Goal: Task Accomplishment & Management: Complete application form

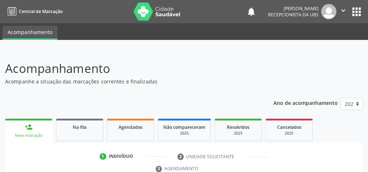
scroll to position [58, 0]
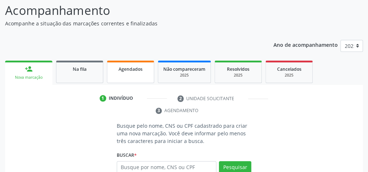
click at [138, 73] on link "Agendados" at bounding box center [130, 72] width 47 height 23
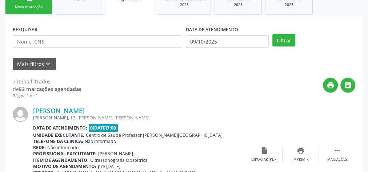
scroll to position [85, 0]
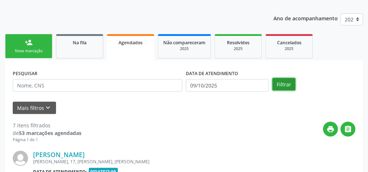
click at [276, 86] on button "Filtrar" at bounding box center [283, 84] width 23 height 12
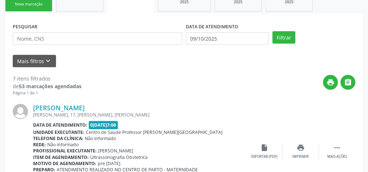
scroll to position [145, 0]
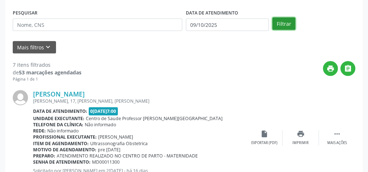
click at [285, 25] on button "Filtrar" at bounding box center [283, 23] width 23 height 12
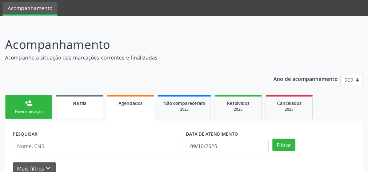
scroll to position [0, 0]
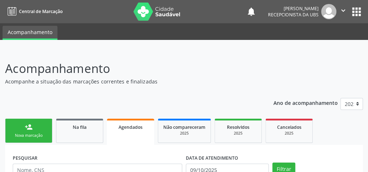
click at [28, 130] on div "person_add" at bounding box center [29, 127] width 8 height 8
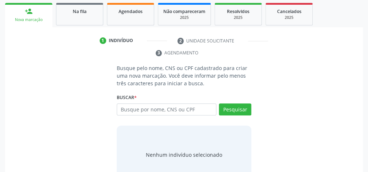
scroll to position [116, 0]
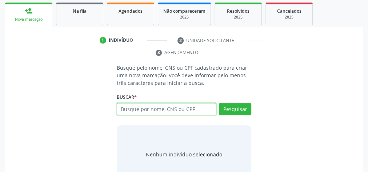
click at [159, 108] on input "text" at bounding box center [167, 109] width 100 height 12
type input "03336346401"
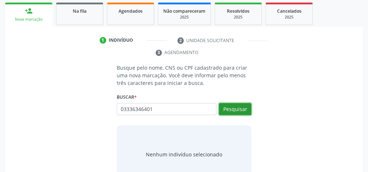
click at [229, 106] on button "Pesquisar" at bounding box center [235, 109] width 32 height 12
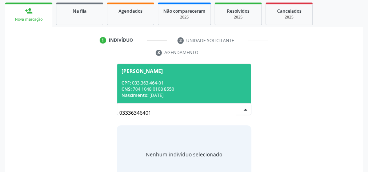
click at [195, 87] on div "CNS: 704 1048 0108 8550" at bounding box center [183, 89] width 125 height 6
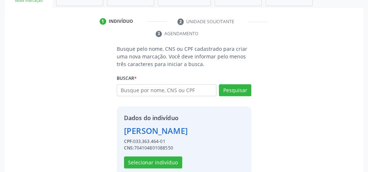
scroll to position [148, 0]
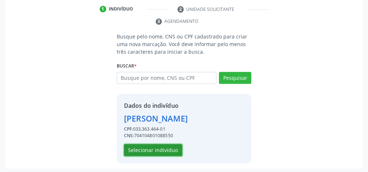
click at [176, 150] on button "Selecionar indivíduo" at bounding box center [153, 150] width 58 height 12
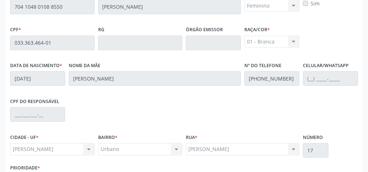
scroll to position [263, 0]
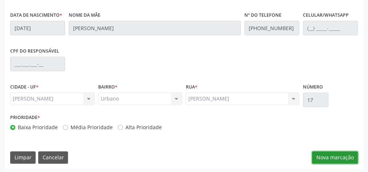
click at [348, 152] on button "Nova marcação" at bounding box center [335, 158] width 46 height 12
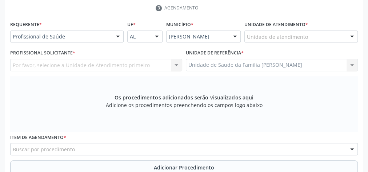
scroll to position [118, 0]
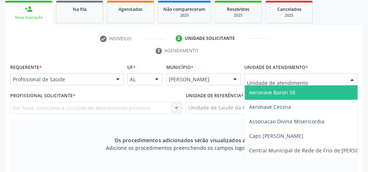
type input "0"
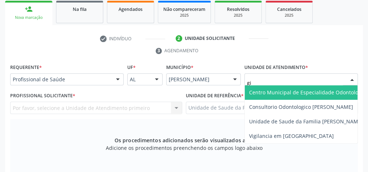
type input "gis"
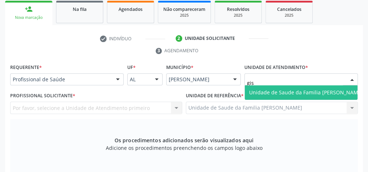
click at [285, 92] on span "Unidade de Saude da Familia [PERSON_NAME]" at bounding box center [306, 92] width 114 height 7
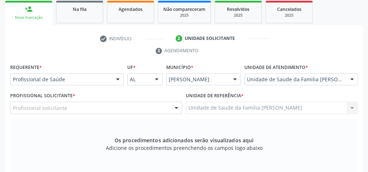
click at [172, 106] on div at bounding box center [176, 108] width 11 height 12
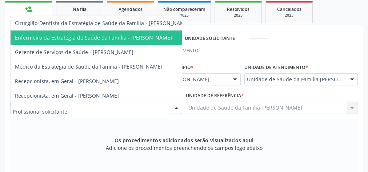
click at [155, 37] on span "Enfermeiro da Estratégia de Saúde da Família - Daniele Teotonio Lins" at bounding box center [93, 37] width 157 height 7
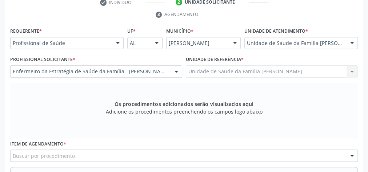
scroll to position [176, 0]
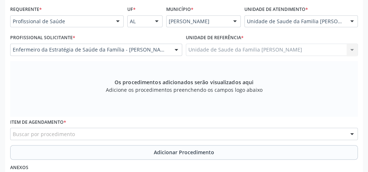
click at [132, 124] on div "Item de agendamento * Buscar por procedimento 0304070076 - .Quimioterapia de Le…" at bounding box center [183, 128] width 347 height 23
click at [133, 128] on div "Buscar por procedimento" at bounding box center [183, 134] width 347 height 12
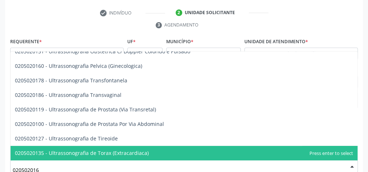
scroll to position [0, 0]
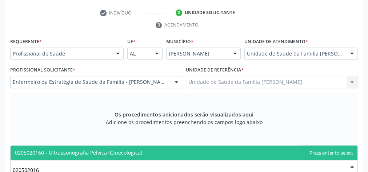
type input "0205020160"
click at [234, 150] on span "0205020160 - Ultrassonografia Pelvica (Ginecologica)" at bounding box center [184, 153] width 347 height 15
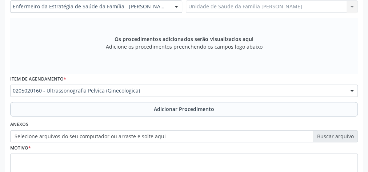
scroll to position [231, 0]
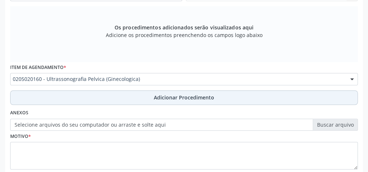
click at [192, 99] on span "Adicionar Procedimento" at bounding box center [184, 98] width 60 height 8
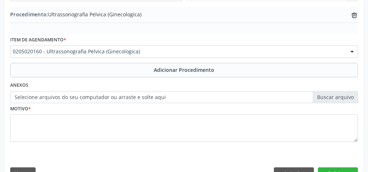
click at [190, 111] on div "Motivo *" at bounding box center [183, 122] width 347 height 39
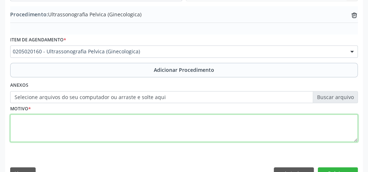
click at [192, 124] on textarea at bounding box center [183, 128] width 347 height 28
type textarea "dor em regiao,pelvica a esclarecer."
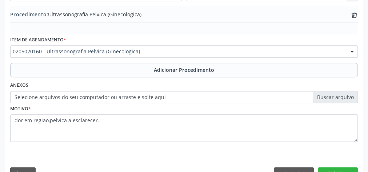
click at [327, 97] on label "Selecione arquivos do seu computador ou arraste e solte aqui" at bounding box center [183, 97] width 347 height 12
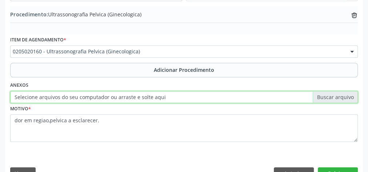
click at [327, 97] on input "Selecione arquivos do seu computador ou arraste e solte aqui" at bounding box center [183, 97] width 347 height 12
type input "C:\fakepath\pelvica.jpeg"
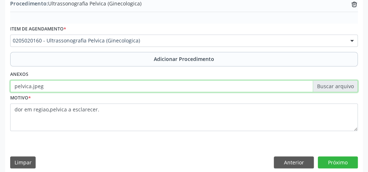
scroll to position [247, 0]
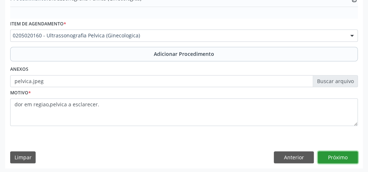
click at [337, 157] on button "Próximo" at bounding box center [338, 158] width 40 height 12
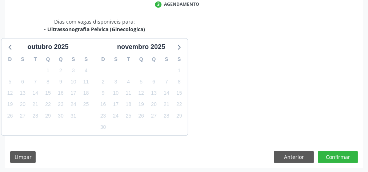
scroll to position [193, 0]
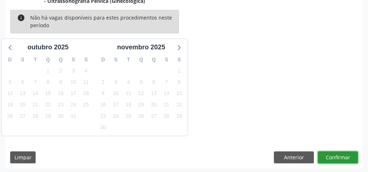
click at [337, 157] on button "Confirmar" at bounding box center [338, 158] width 40 height 12
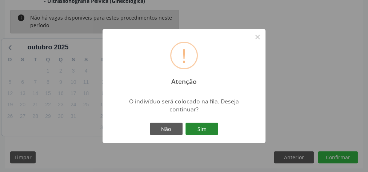
click at [209, 127] on button "Sim" at bounding box center [201, 129] width 33 height 12
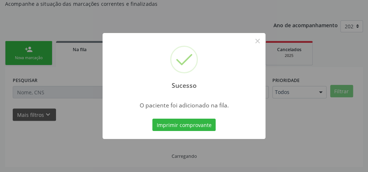
scroll to position [77, 0]
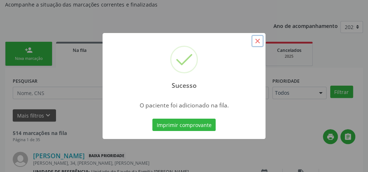
click at [257, 42] on button "×" at bounding box center [257, 41] width 12 height 12
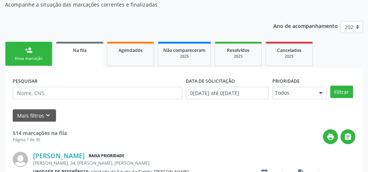
click at [31, 55] on link "person_add Nova marcação" at bounding box center [28, 54] width 47 height 24
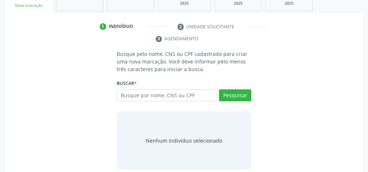
scroll to position [135, 0]
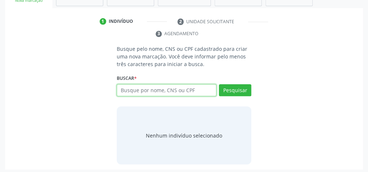
click at [188, 87] on input "text" at bounding box center [167, 90] width 100 height 12
drag, startPoint x: 192, startPoint y: 86, endPoint x: 198, endPoint y: 92, distance: 8.7
click at [198, 92] on input "text" at bounding box center [167, 90] width 100 height 12
type input "03336346401"
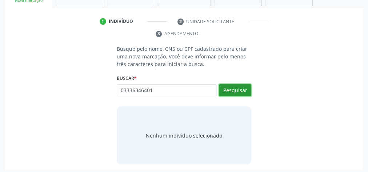
click at [238, 84] on button "Pesquisar" at bounding box center [235, 90] width 32 height 12
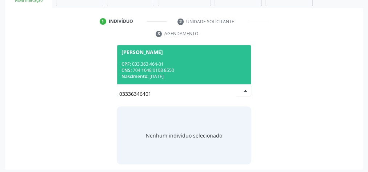
click at [198, 56] on span "Hilda Maria dos Santos CPF: 033.363.464-01 CNS: 704 1048 0108 8550 Nascimento: …" at bounding box center [184, 64] width 134 height 39
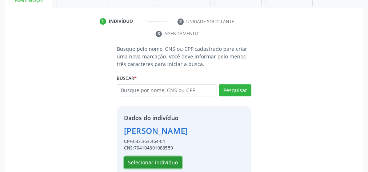
click at [153, 160] on button "Selecionar indivíduo" at bounding box center [153, 163] width 58 height 12
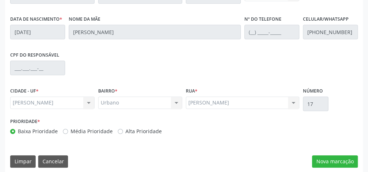
scroll to position [263, 0]
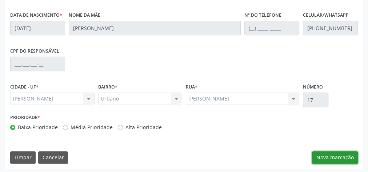
click at [339, 158] on button "Nova marcação" at bounding box center [335, 158] width 46 height 12
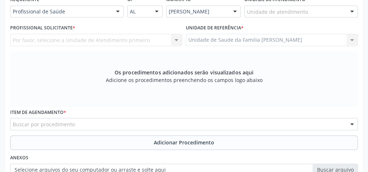
scroll to position [147, 0]
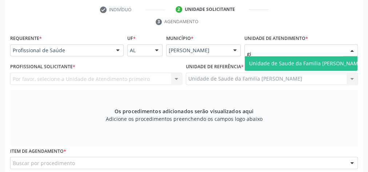
type input "gis"
click at [295, 62] on span "Unidade de Saude da Familia [PERSON_NAME]" at bounding box center [306, 63] width 114 height 7
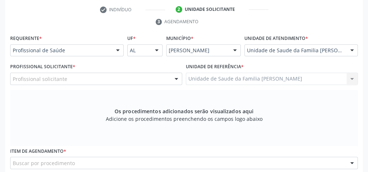
click at [176, 76] on div at bounding box center [176, 79] width 11 height 12
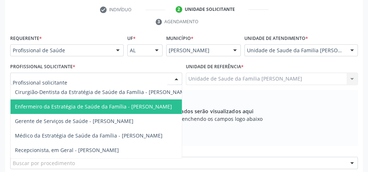
click at [150, 108] on span "Enfermeiro da Estratégia de Saúde da Família - Daniele Teotonio Lins" at bounding box center [93, 106] width 157 height 7
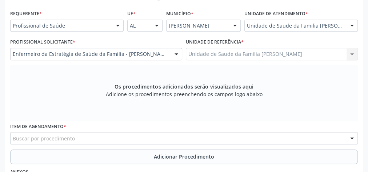
scroll to position [205, 0]
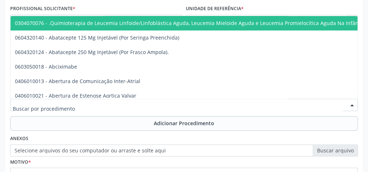
click at [157, 105] on div at bounding box center [183, 105] width 347 height 12
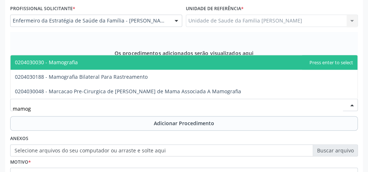
type input "mamogr"
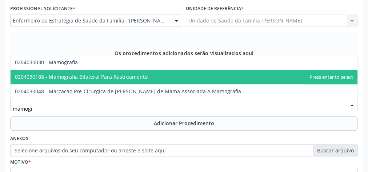
click at [130, 73] on span "0204030188 - Mamografia Bilateral Para Rastreamento" at bounding box center [81, 76] width 133 height 7
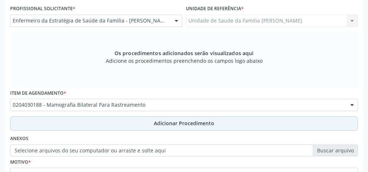
click at [181, 123] on span "Adicionar Procedimento" at bounding box center [184, 124] width 60 height 8
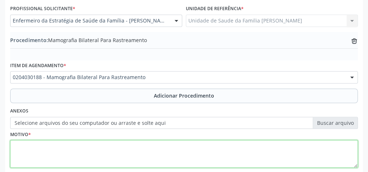
click at [124, 148] on textarea at bounding box center [183, 154] width 347 height 28
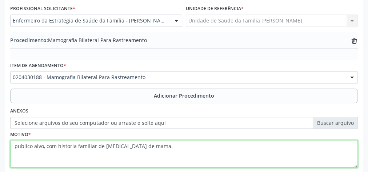
type textarea "publico alvo, com historia familiar de cancer de mama."
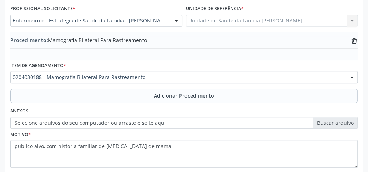
click at [342, 117] on label "Selecione arquivos do seu computador ou arraste e solte aqui" at bounding box center [183, 123] width 347 height 12
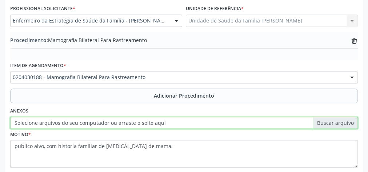
click at [342, 117] on input "Selecione arquivos do seu computador ou arraste e solte aqui" at bounding box center [183, 123] width 347 height 12
type input "C:\fakepath\mamografia.jpeg"
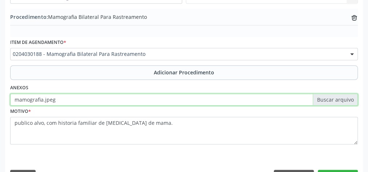
scroll to position [247, 0]
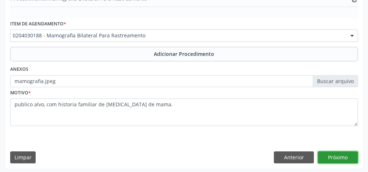
click at [336, 159] on button "Próximo" at bounding box center [338, 158] width 40 height 12
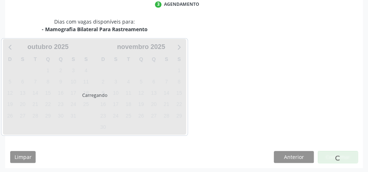
scroll to position [193, 0]
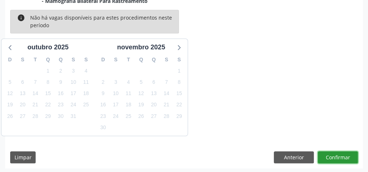
click at [336, 159] on button "Confirmar" at bounding box center [338, 158] width 40 height 12
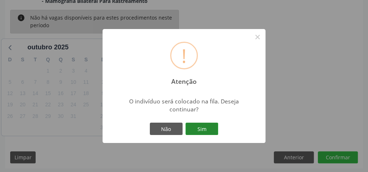
click at [211, 131] on button "Sim" at bounding box center [201, 129] width 33 height 12
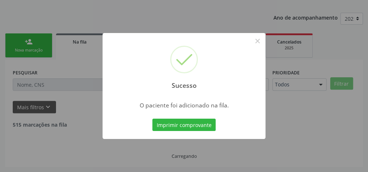
scroll to position [77, 0]
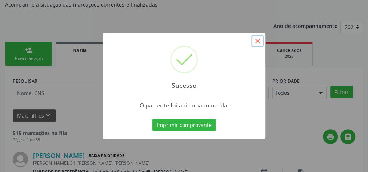
click at [257, 43] on button "×" at bounding box center [257, 41] width 12 height 12
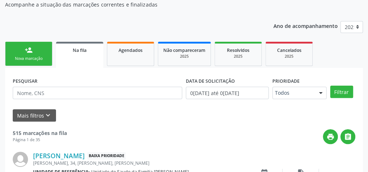
click at [24, 55] on link "person_add Nova marcação" at bounding box center [28, 54] width 47 height 24
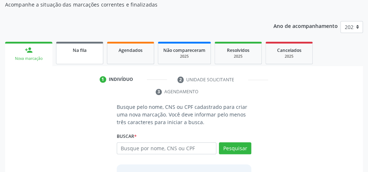
click at [82, 60] on link "Na fila" at bounding box center [79, 53] width 47 height 23
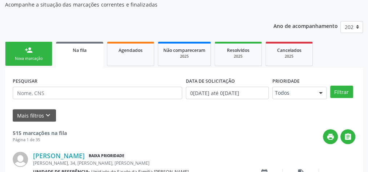
click at [80, 52] on span "Na fila" at bounding box center [80, 50] width 14 height 6
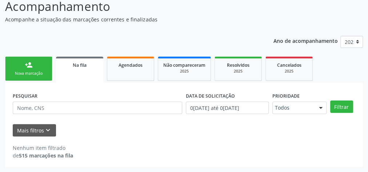
scroll to position [61, 0]
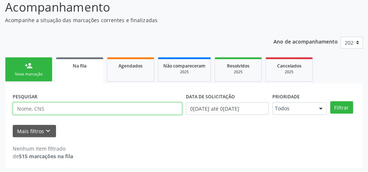
click at [82, 110] on input "text" at bounding box center [97, 108] width 169 height 12
click at [32, 105] on input "an" at bounding box center [97, 108] width 169 height 12
type input "a"
type input "ANA CARLA LOPES DA SILVA"
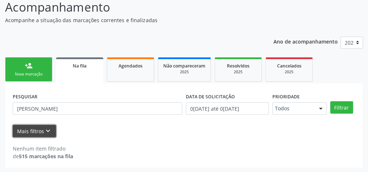
drag, startPoint x: 41, startPoint y: 126, endPoint x: 44, endPoint y: 131, distance: 5.5
click at [45, 130] on button "Mais filtros keyboard_arrow_down" at bounding box center [34, 131] width 43 height 13
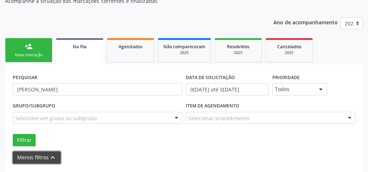
scroll to position [106, 0]
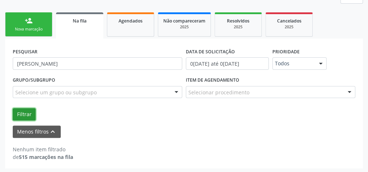
click at [26, 115] on button "Filtrar" at bounding box center [24, 114] width 23 height 12
click at [23, 110] on button "Filtrar" at bounding box center [24, 114] width 23 height 12
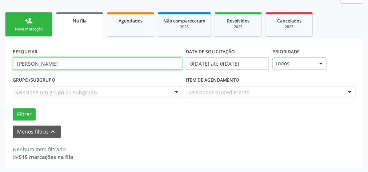
click at [77, 65] on input "ANA CARLA LOPES DA SILVA" at bounding box center [97, 63] width 169 height 12
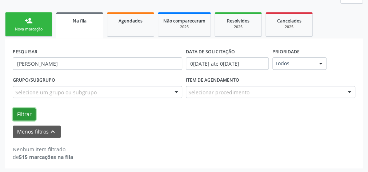
click at [25, 114] on button "Filtrar" at bounding box center [24, 114] width 23 height 12
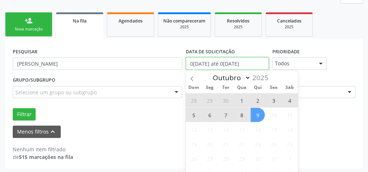
click at [191, 64] on input "01/01/2025 até 09/10/2025" at bounding box center [227, 63] width 83 height 12
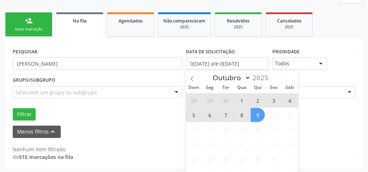
click at [240, 101] on span "1" at bounding box center [241, 100] width 14 height 14
type input "01/10/2025"
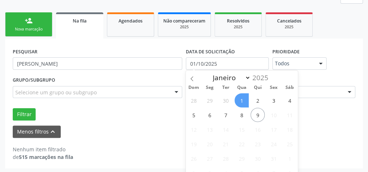
click at [242, 100] on span "1" at bounding box center [241, 100] width 14 height 14
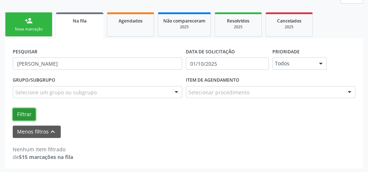
click at [24, 114] on button "Filtrar" at bounding box center [24, 114] width 23 height 12
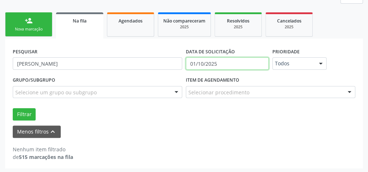
click at [192, 63] on input "01/10/2025" at bounding box center [227, 63] width 83 height 12
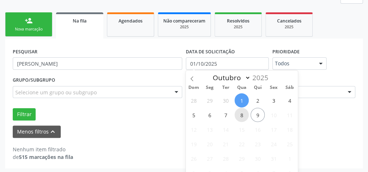
click at [243, 113] on span "8" at bounding box center [241, 115] width 14 height 14
type input "08/10/2025"
click at [243, 113] on span "8" at bounding box center [241, 115] width 14 height 14
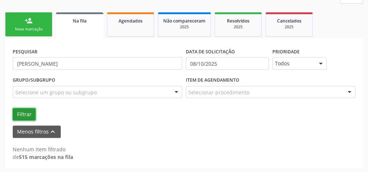
click at [30, 109] on button "Filtrar" at bounding box center [24, 114] width 23 height 12
click at [28, 105] on div "Grupo/Subgrupo Selecione um grupo ou subgrupo Todos os grupos e subgrupos 01 - …" at bounding box center [184, 98] width 346 height 46
click at [34, 28] on div "Nova marcação" at bounding box center [29, 29] width 36 height 5
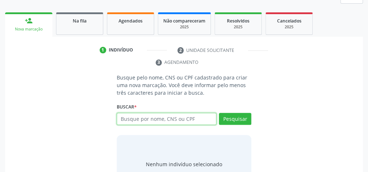
click at [157, 118] on input "text" at bounding box center [167, 119] width 100 height 12
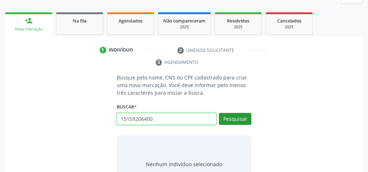
type input "15159206400"
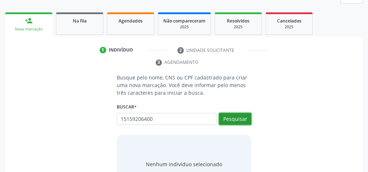
click at [239, 119] on button "Pesquisar" at bounding box center [235, 119] width 32 height 12
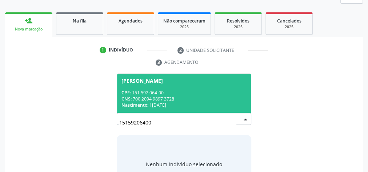
click at [180, 97] on div "CNS: 700 2094 9897 3728" at bounding box center [183, 99] width 125 height 6
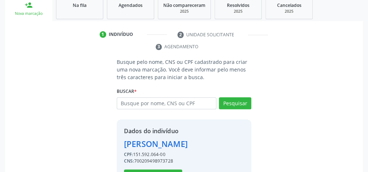
scroll to position [148, 0]
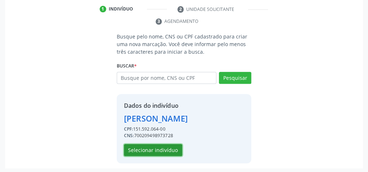
click at [172, 151] on button "Selecionar indivíduo" at bounding box center [153, 150] width 58 height 12
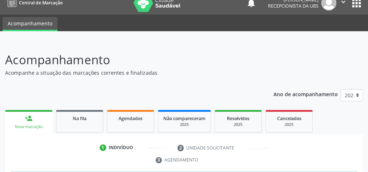
scroll to position [0, 0]
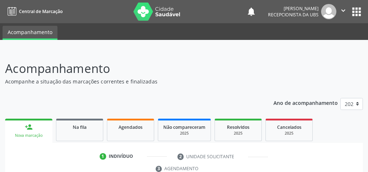
scroll to position [137, 0]
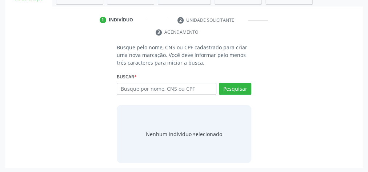
click at [155, 88] on input "text" at bounding box center [167, 89] width 100 height 12
type input "15159206400"
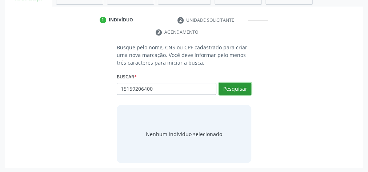
click at [240, 91] on button "Pesquisar" at bounding box center [235, 89] width 32 height 12
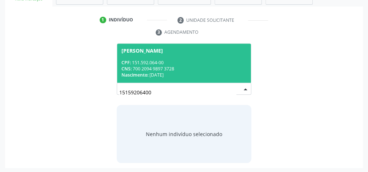
click at [222, 74] on div "Nascimento: 13/04/2012" at bounding box center [183, 75] width 125 height 6
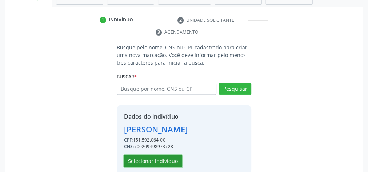
click at [161, 158] on button "Selecionar indivíduo" at bounding box center [153, 161] width 58 height 12
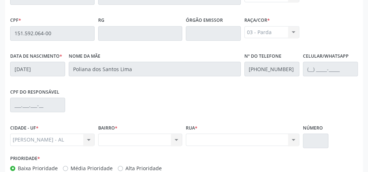
scroll to position [116, 0]
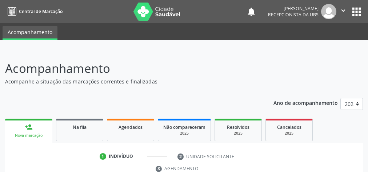
scroll to position [137, 0]
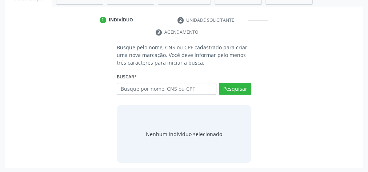
click at [180, 90] on input "text" at bounding box center [167, 89] width 100 height 12
type input "11913481484"
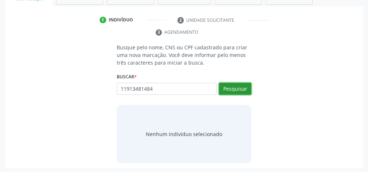
click at [226, 87] on button "Pesquisar" at bounding box center [235, 89] width 32 height 12
type input "11913481484"
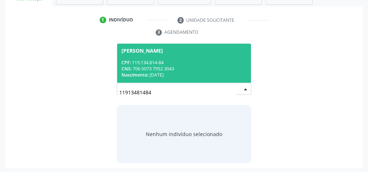
click at [190, 68] on div "CNS: 706 0073 7952 3043" at bounding box center [183, 69] width 125 height 6
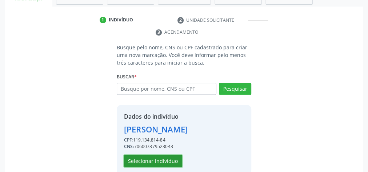
click at [143, 159] on button "Selecionar indivíduo" at bounding box center [153, 161] width 58 height 12
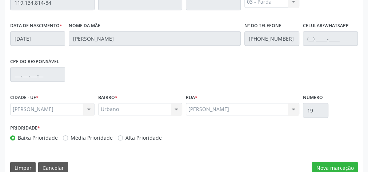
scroll to position [263, 0]
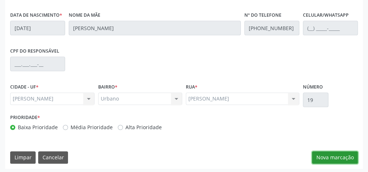
click at [336, 153] on button "Nova marcação" at bounding box center [335, 158] width 46 height 12
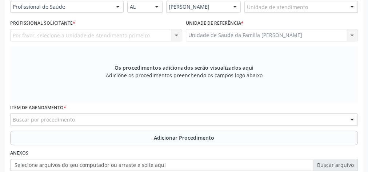
scroll to position [118, 0]
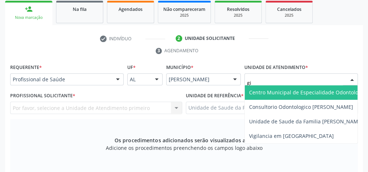
type input "gis"
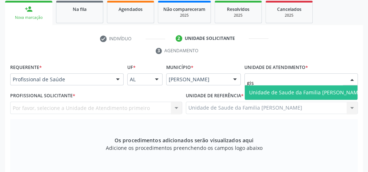
click at [299, 92] on span "Unidade de Saude da Familia [PERSON_NAME]" at bounding box center [306, 92] width 114 height 7
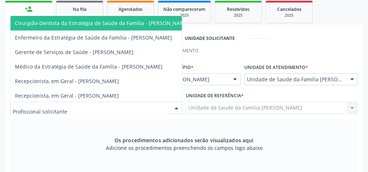
click at [177, 105] on div at bounding box center [176, 108] width 11 height 12
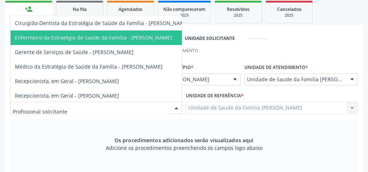
click at [132, 34] on span "Enfermeiro da Estratégia de Saúde da Família - Daniele Teotonio Lins" at bounding box center [93, 37] width 157 height 7
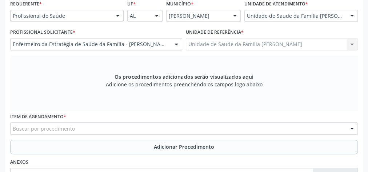
scroll to position [234, 0]
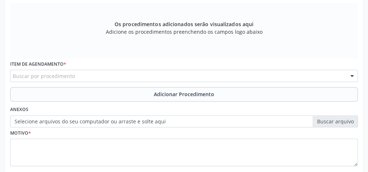
click at [130, 78] on div "Buscar por procedimento" at bounding box center [183, 76] width 347 height 12
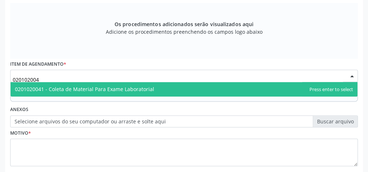
type input "0201020041"
click at [129, 86] on span "0201020041 - Coleta de Material Para Exame Laboratorial" at bounding box center [84, 89] width 139 height 7
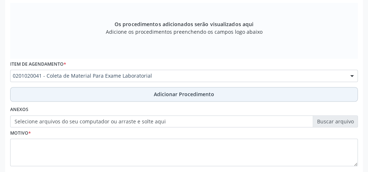
click at [184, 94] on span "Adicionar Procedimento" at bounding box center [184, 94] width 60 height 8
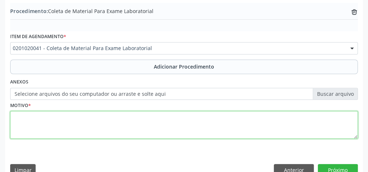
click at [179, 120] on textarea at bounding box center [183, 125] width 347 height 28
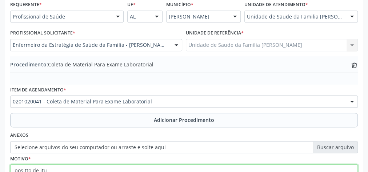
scroll to position [218, 0]
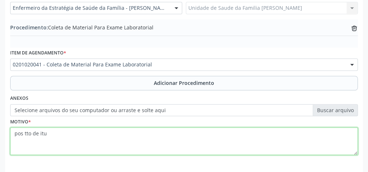
type textarea "pos tto de itu"
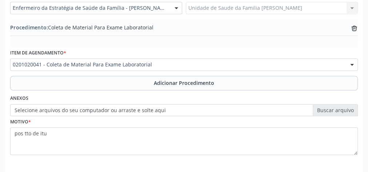
click at [340, 111] on label "Selecione arquivos do seu computador ou arraste e solte aqui" at bounding box center [183, 110] width 347 height 12
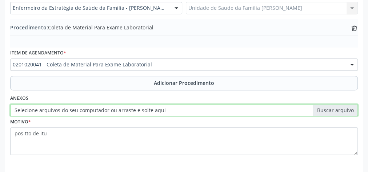
click at [340, 111] on input "Selecione arquivos do seu computador ou arraste e solte aqui" at bounding box center [183, 110] width 347 height 12
type input "C:\fakepath\labt.jpeg"
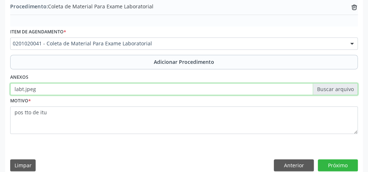
scroll to position [247, 0]
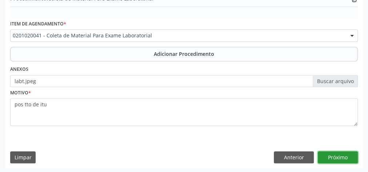
click at [348, 158] on button "Próximo" at bounding box center [338, 158] width 40 height 12
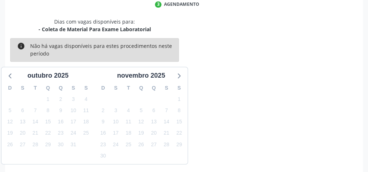
scroll to position [193, 0]
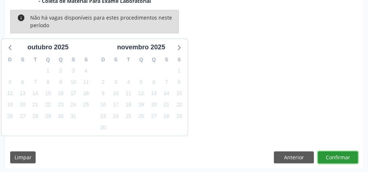
click at [342, 156] on button "Confirmar" at bounding box center [338, 158] width 40 height 12
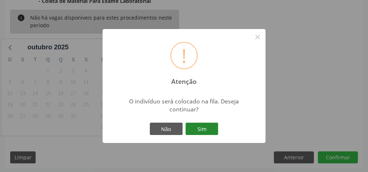
click at [194, 134] on button "Sim" at bounding box center [201, 129] width 33 height 12
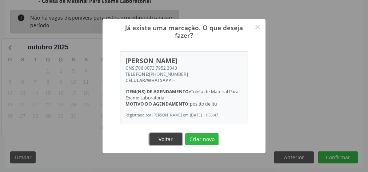
click at [174, 140] on button "Voltar" at bounding box center [165, 139] width 33 height 12
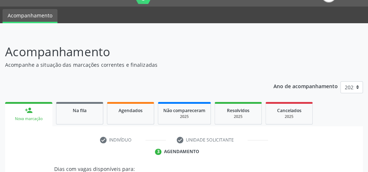
scroll to position [0, 0]
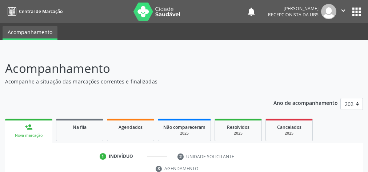
scroll to position [137, 0]
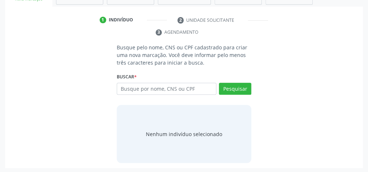
click at [41, 96] on div "Busque pelo nome, CNS ou CPF cadastrado para criar uma nova marcação. Você deve…" at bounding box center [183, 104] width 347 height 120
click at [63, 86] on div "Busque pelo nome, CNS ou CPF cadastrado para criar uma nova marcação. Você deve…" at bounding box center [183, 104] width 347 height 120
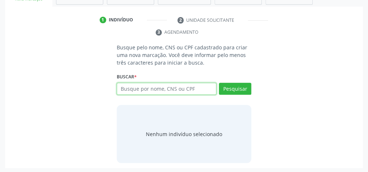
click at [146, 89] on input "text" at bounding box center [167, 89] width 100 height 12
type input "7"
type input "702401528630421"
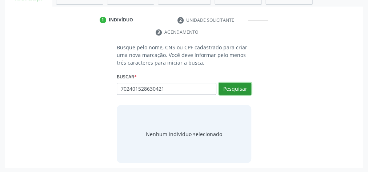
click at [240, 86] on button "Pesquisar" at bounding box center [235, 89] width 32 height 12
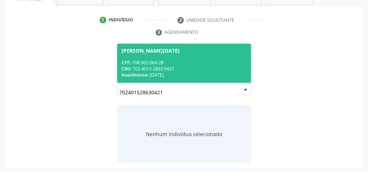
click at [180, 66] on div "CNS: 702 4015 2863 0421" at bounding box center [183, 69] width 125 height 6
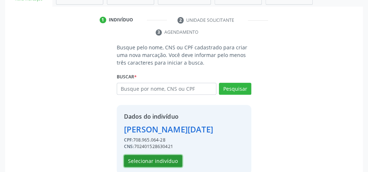
click at [161, 163] on button "Selecionar indivíduo" at bounding box center [153, 161] width 58 height 12
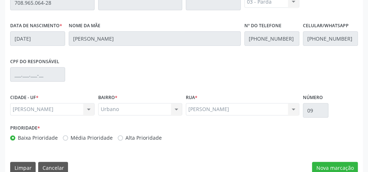
scroll to position [263, 0]
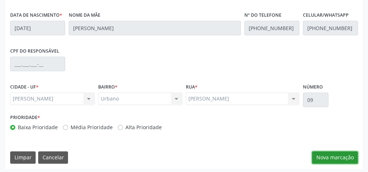
click at [339, 157] on button "Nova marcação" at bounding box center [335, 158] width 46 height 12
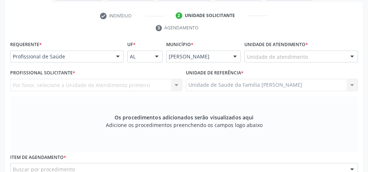
scroll to position [129, 0]
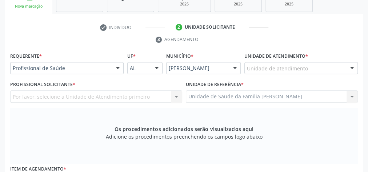
click at [351, 64] on div at bounding box center [351, 69] width 11 height 12
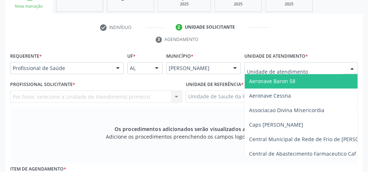
click at [303, 60] on label "Unidade de atendimento *" at bounding box center [276, 56] width 64 height 11
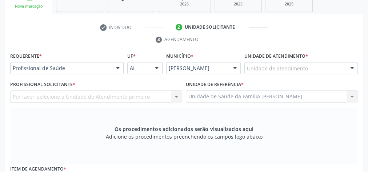
drag, startPoint x: 303, startPoint y: 66, endPoint x: 309, endPoint y: 69, distance: 5.5
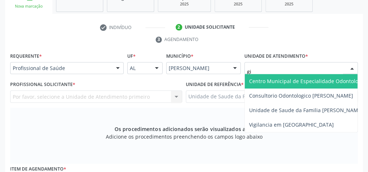
type input "gis"
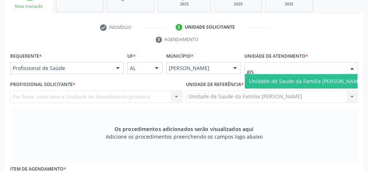
click at [306, 81] on span "Unidade de Saude da Familia [PERSON_NAME]" at bounding box center [306, 81] width 114 height 7
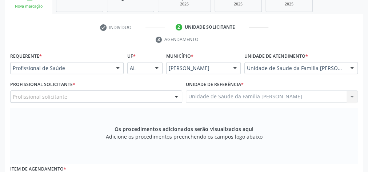
click at [179, 92] on div at bounding box center [176, 97] width 11 height 12
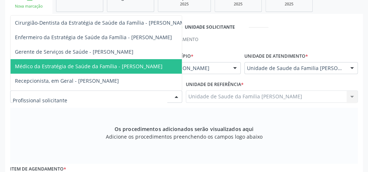
click at [146, 67] on span "Médico da Estratégia de Saúde da Família - Elenice Leite Alves Gomes" at bounding box center [89, 66] width 148 height 7
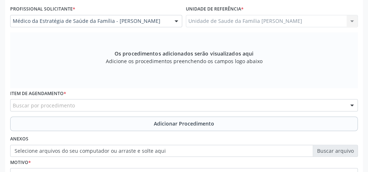
scroll to position [217, 0]
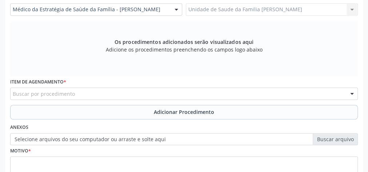
click at [184, 94] on div "Buscar por procedimento" at bounding box center [183, 94] width 347 height 12
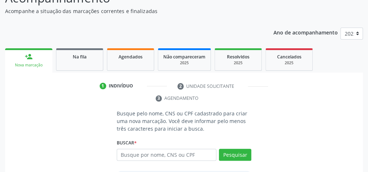
scroll to position [108, 0]
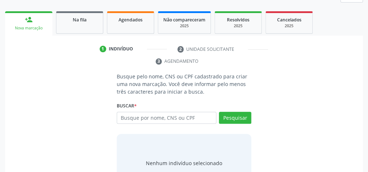
click at [163, 128] on div "Busque por nome, CNS ou CPF Nenhum resultado encontrado para: " " Digite nome, …" at bounding box center [184, 120] width 134 height 17
drag, startPoint x: 105, startPoint y: 54, endPoint x: 311, endPoint y: 59, distance: 206.1
click at [311, 59] on ul "1 Indivíduo 2 Unidade solicitante 3 Agendamento" at bounding box center [184, 55] width 358 height 24
click at [45, 88] on div "Busque pelo nome, CNS ou CPF cadastrado para criar uma nova marcação. Você deve…" at bounding box center [183, 133] width 347 height 120
